Goal: Navigation & Orientation: Find specific page/section

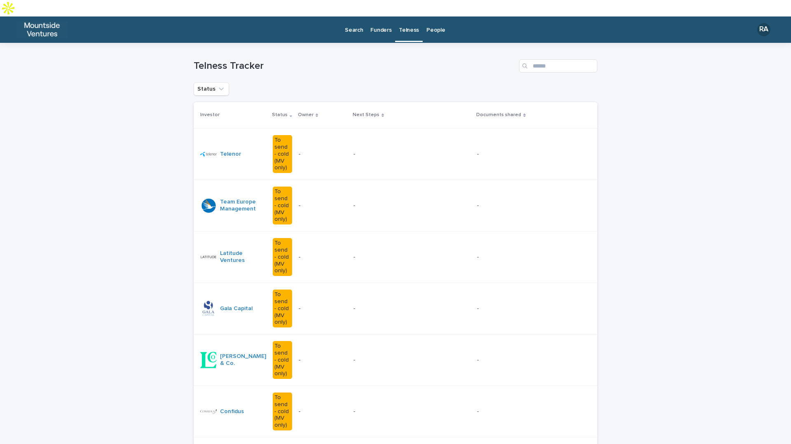
click at [383, 16] on p "Funders" at bounding box center [381, 24] width 21 height 17
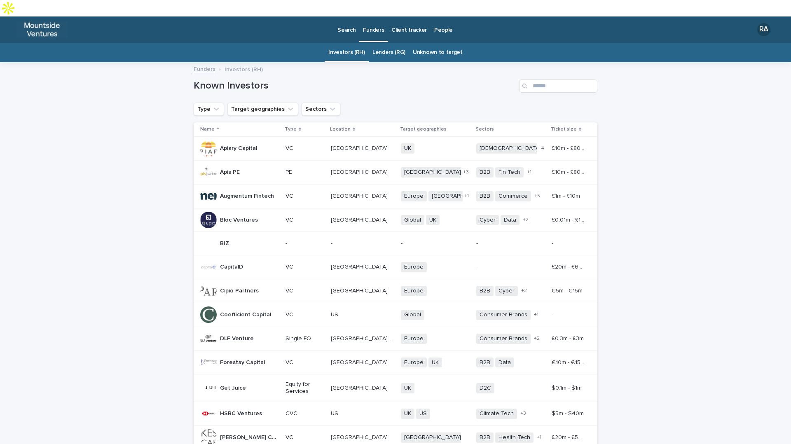
click at [410, 16] on p "Client tracker" at bounding box center [409, 24] width 35 height 17
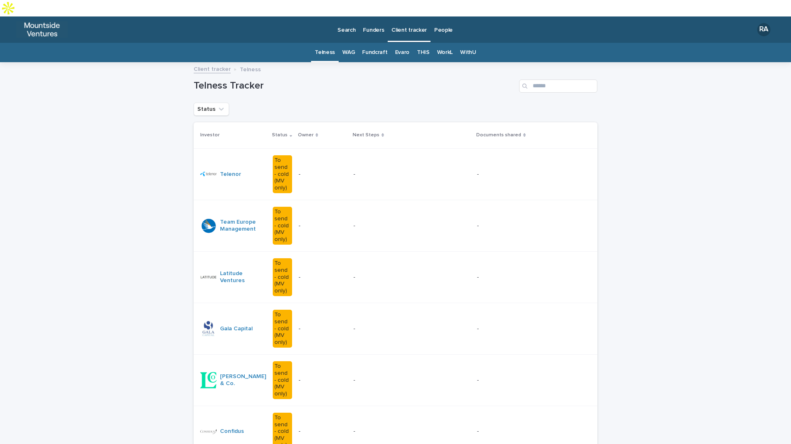
click at [352, 43] on link "WAG" at bounding box center [349, 52] width 12 height 19
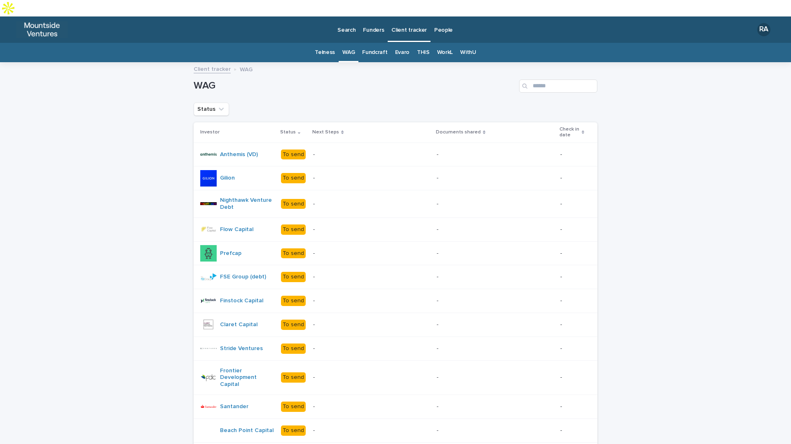
click at [382, 43] on link "Fundcraft" at bounding box center [374, 52] width 25 height 19
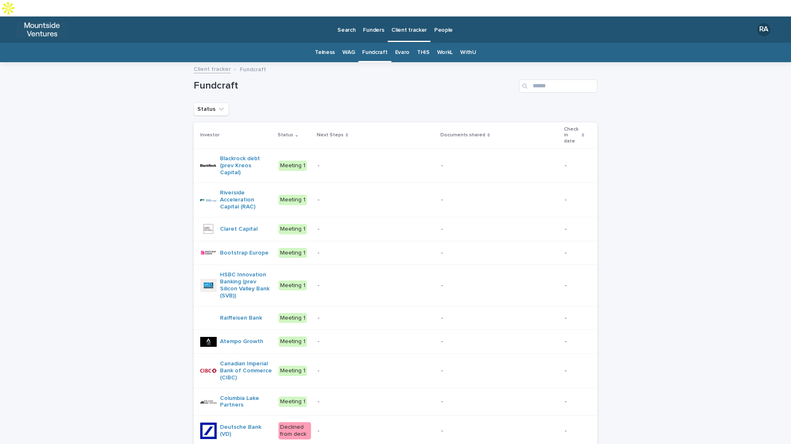
click at [395, 43] on link "Evaro" at bounding box center [402, 52] width 14 height 19
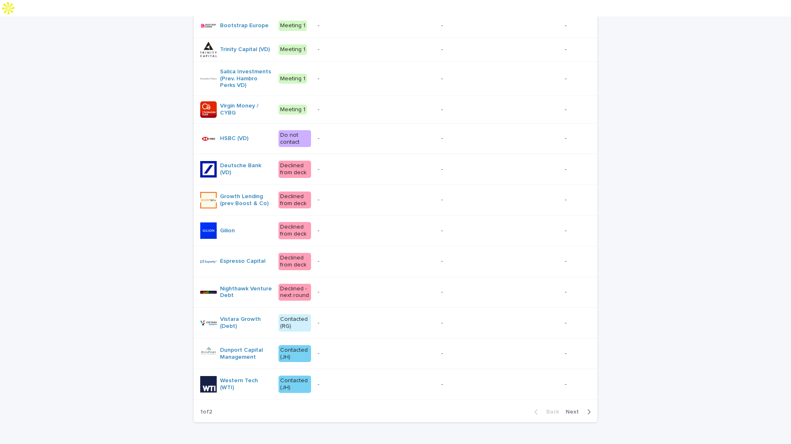
scroll to position [41, 0]
